Goal: Task Accomplishment & Management: Manage account settings

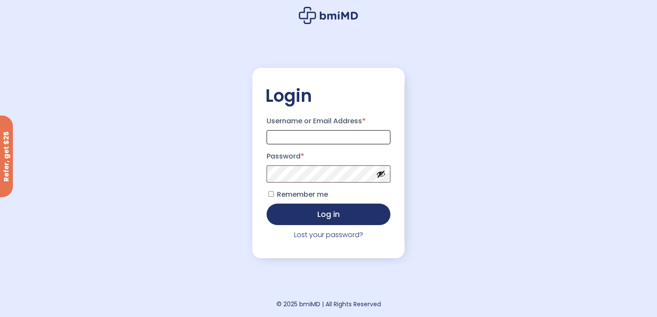
click at [295, 139] on input "Username or Email Address *" at bounding box center [329, 137] width 124 height 14
type input "**********"
click at [326, 240] on link "Lost your password?" at bounding box center [328, 235] width 69 height 10
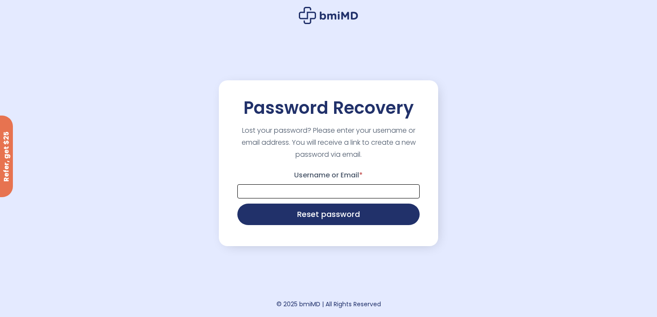
click at [293, 194] on input "Username or Email *" at bounding box center [328, 192] width 182 height 14
type input "**********"
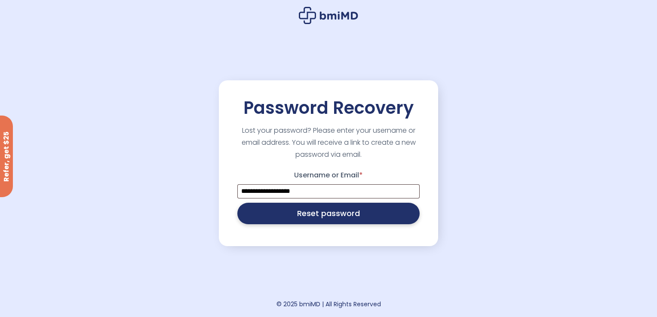
click at [323, 218] on button "Reset password" at bounding box center [328, 214] width 182 height 22
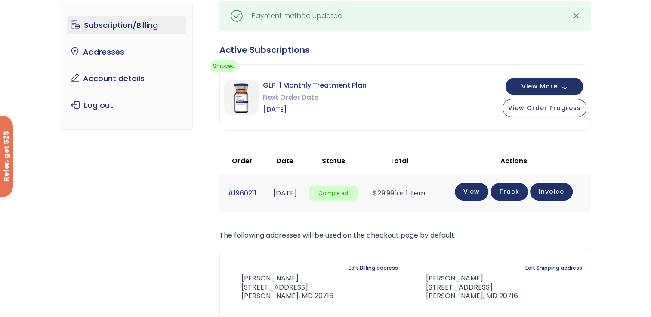
scroll to position [70, 0]
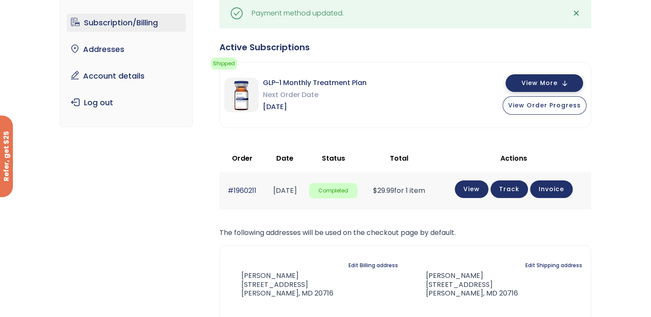
click at [570, 89] on button "View More" at bounding box center [543, 83] width 77 height 18
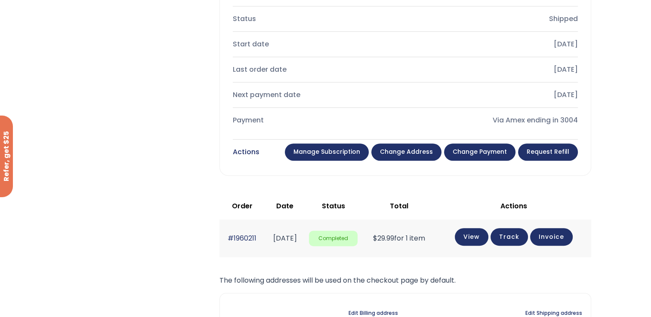
scroll to position [332, 0]
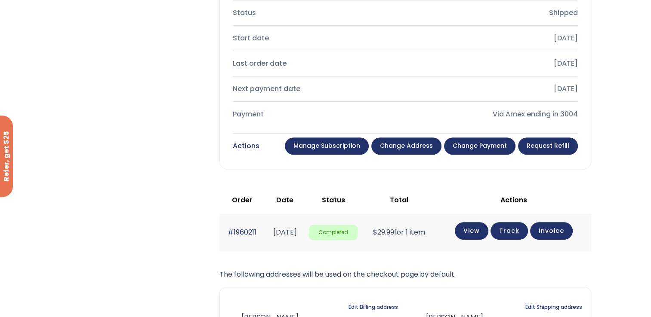
click at [490, 151] on link "Change payment" at bounding box center [479, 146] width 71 height 17
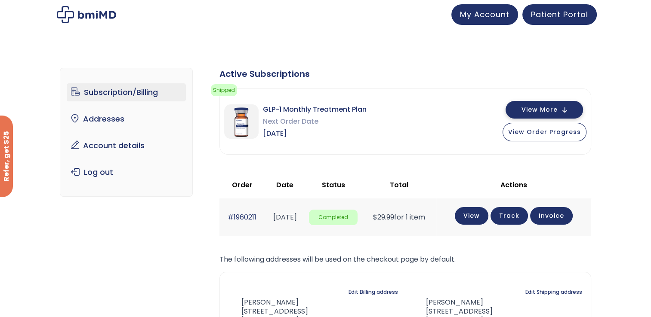
click at [563, 111] on button "View More" at bounding box center [543, 110] width 77 height 18
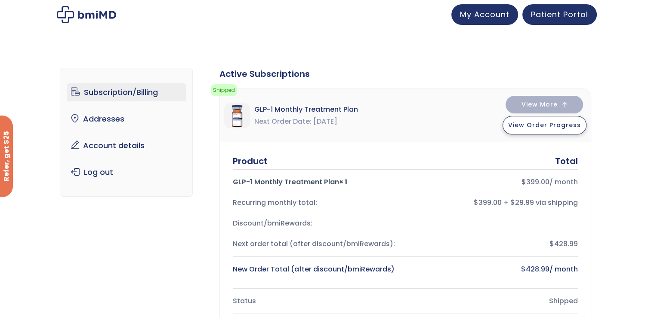
click at [539, 133] on button "View Order Progress" at bounding box center [544, 125] width 84 height 18
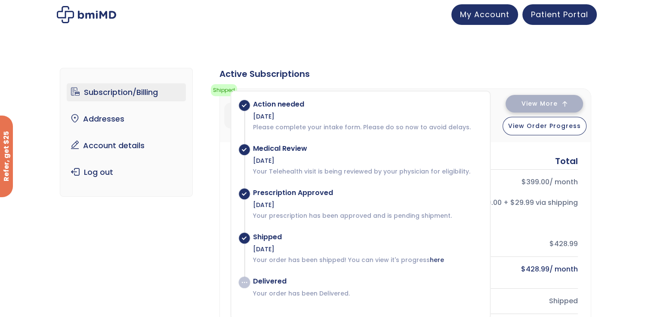
click at [528, 102] on span "View More" at bounding box center [539, 104] width 36 height 6
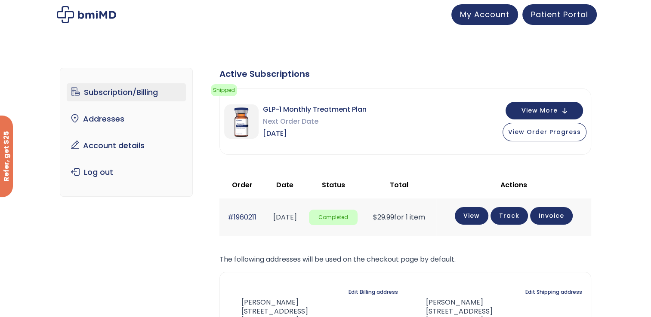
scroll to position [108, 0]
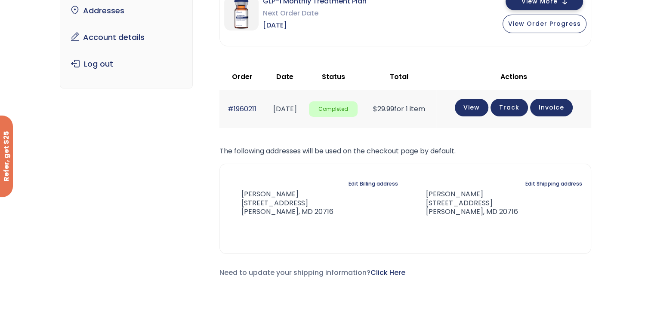
click at [548, 9] on button "View More" at bounding box center [543, 2] width 77 height 18
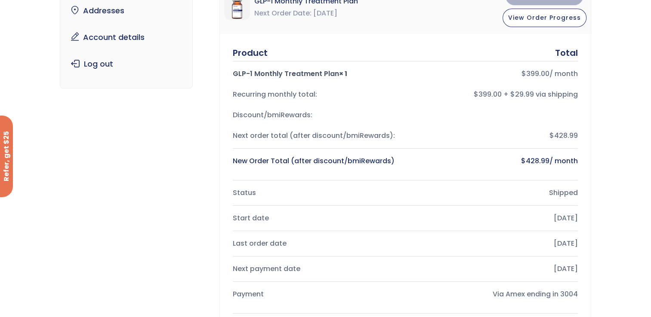
click at [649, 102] on div "Subscription/Billing bmiRewards Addresses Account details Submit a Review Log o…" at bounding box center [325, 277] width 651 height 671
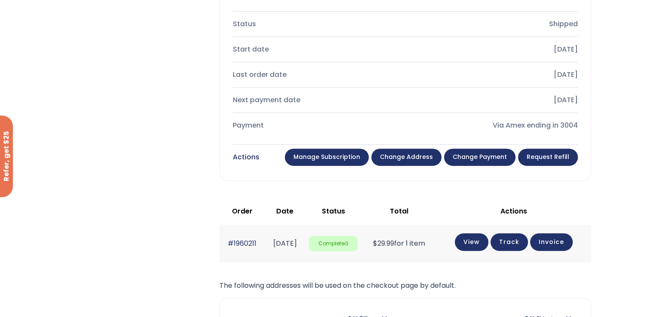
scroll to position [280, 0]
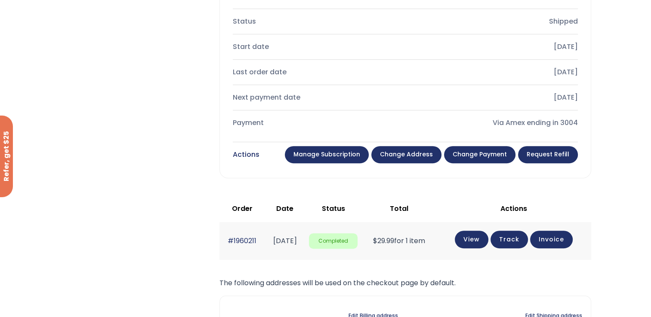
click at [333, 151] on link "Manage Subscription" at bounding box center [327, 154] width 84 height 17
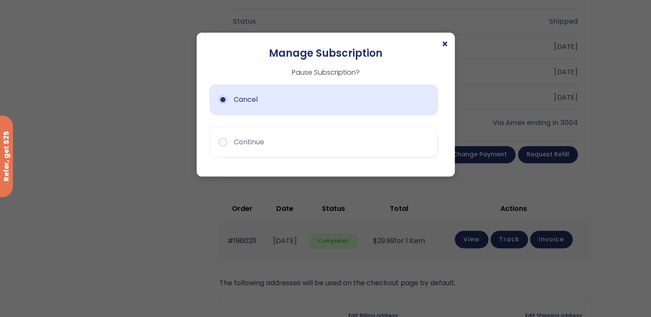
click at [271, 111] on button "Cancel" at bounding box center [323, 100] width 228 height 30
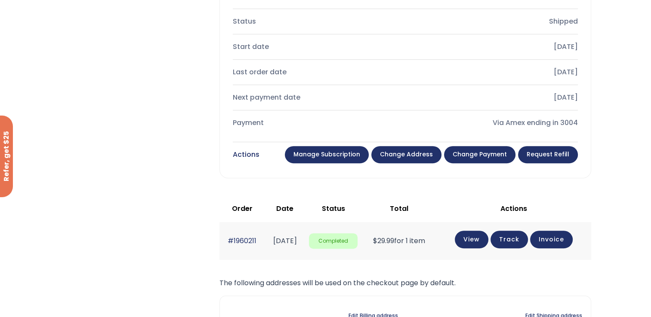
click at [322, 157] on link "Manage Subscription" at bounding box center [327, 154] width 84 height 17
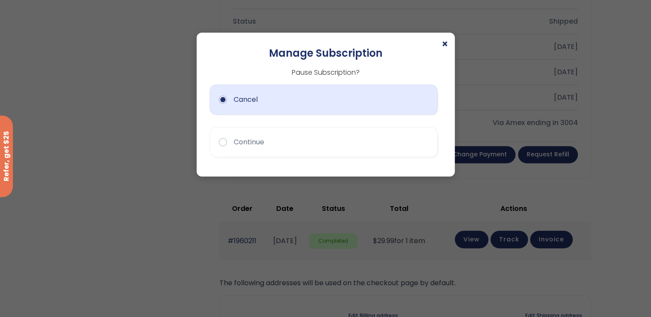
click at [223, 105] on button "Cancel" at bounding box center [323, 100] width 228 height 30
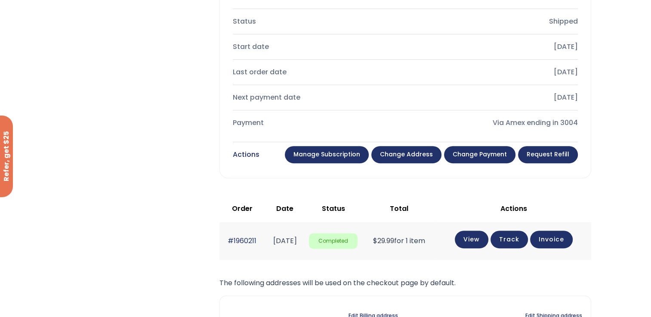
click at [317, 153] on link "Manage Subscription" at bounding box center [327, 154] width 84 height 17
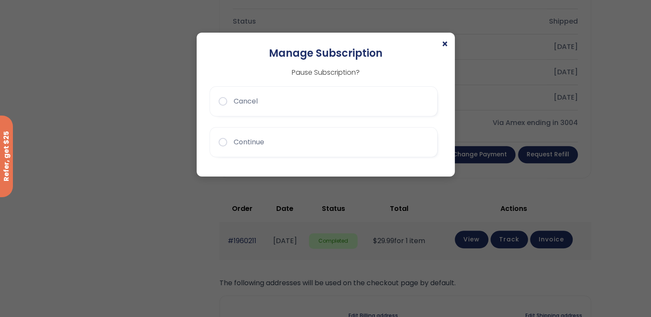
drag, startPoint x: 451, startPoint y: 175, endPoint x: 458, endPoint y: 190, distance: 16.0
click at [458, 190] on div "× Manage Subscription Pause Subscription? Cancel Continue" at bounding box center [325, 158] width 651 height 317
drag, startPoint x: 412, startPoint y: 113, endPoint x: 382, endPoint y: 102, distance: 31.2
click at [382, 102] on button "Cancel" at bounding box center [323, 101] width 228 height 30
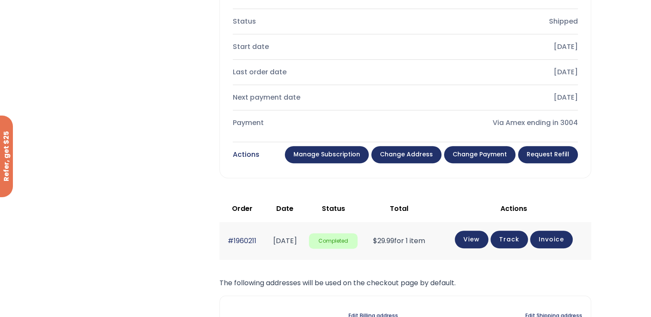
click at [344, 153] on link "Manage Subscription" at bounding box center [327, 154] width 84 height 17
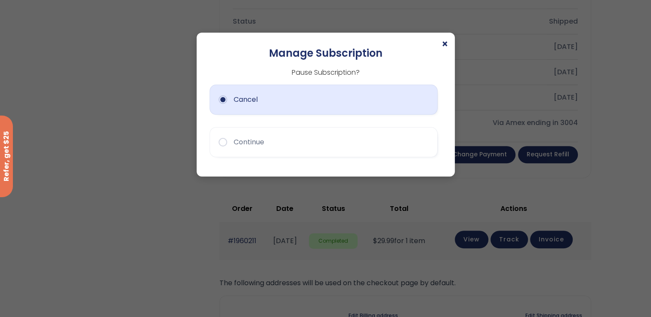
click at [253, 109] on button "Cancel" at bounding box center [323, 100] width 228 height 30
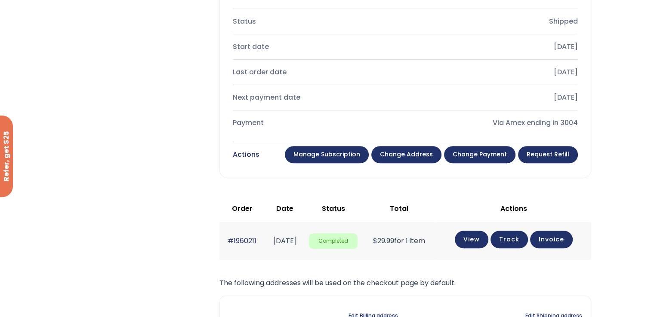
click at [320, 150] on link "Manage Subscription" at bounding box center [327, 154] width 84 height 17
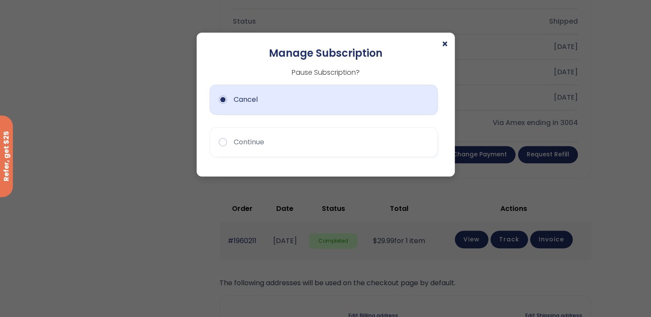
click at [341, 98] on button "Cancel" at bounding box center [323, 100] width 228 height 30
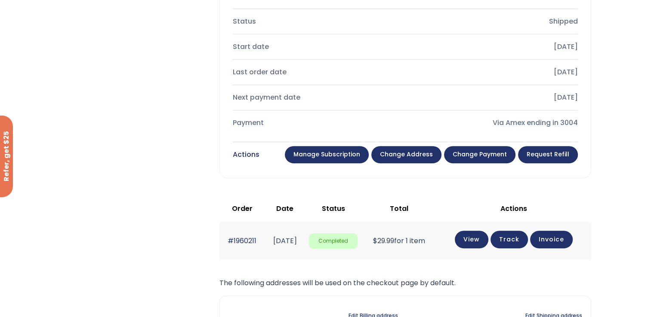
click at [345, 160] on link "Manage Subscription" at bounding box center [327, 154] width 84 height 17
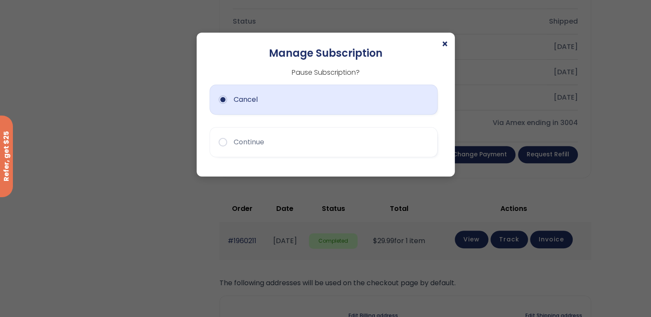
click at [256, 102] on button "Cancel" at bounding box center [323, 100] width 228 height 30
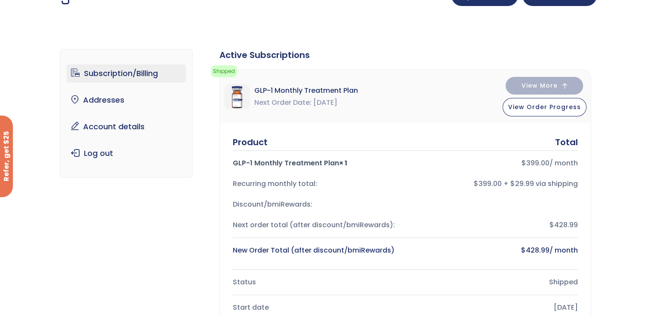
scroll to position [0, 0]
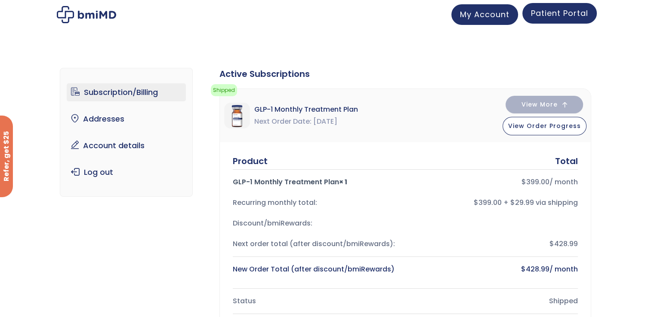
click at [535, 20] on link "Patient Portal" at bounding box center [559, 13] width 74 height 21
